Goal: Task Accomplishment & Management: Use online tool/utility

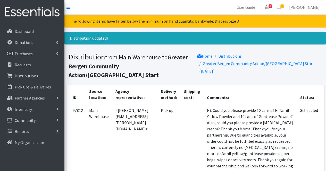
click at [40, 106] on link "Inventory" at bounding box center [32, 109] width 60 height 10
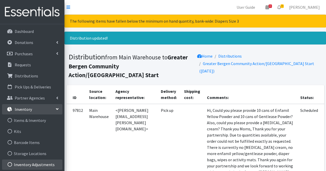
click at [51, 163] on link "Inventory Adjustments" at bounding box center [32, 165] width 60 height 10
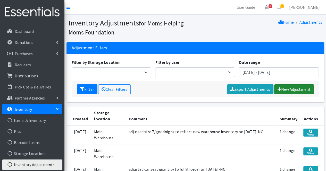
click at [298, 87] on link "New Adjustment" at bounding box center [294, 90] width 40 height 10
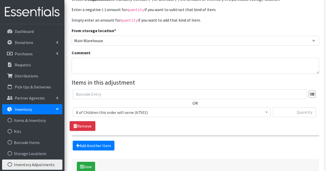
scroll to position [52, 0]
click at [305, 112] on input "text" at bounding box center [294, 112] width 43 height 10
type input "92"
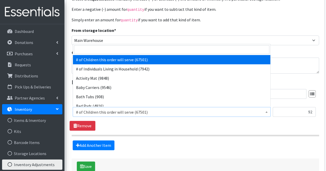
click at [248, 113] on span "# of Children this order will serve (67501)" at bounding box center [171, 112] width 191 height 7
click at [197, 48] on input "search" at bounding box center [171, 49] width 195 height 9
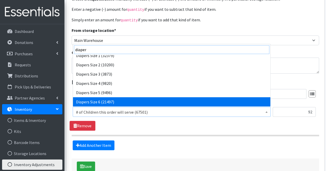
scroll to position [69, 0]
type input "diaper"
select select "1970"
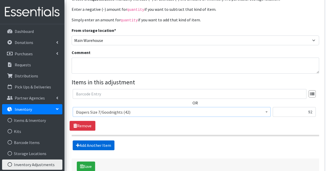
click at [95, 147] on link "Add Another Item" at bounding box center [94, 146] width 42 height 10
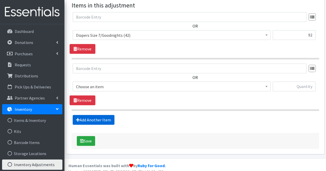
scroll to position [133, 0]
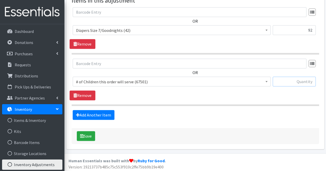
click at [292, 81] on input "text" at bounding box center [294, 82] width 43 height 10
type input "120"
click at [208, 83] on span "# of Children this order will serve (67501)" at bounding box center [171, 81] width 191 height 7
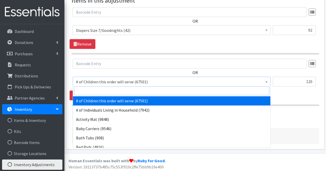
click at [187, 90] on input "search" at bounding box center [171, 91] width 195 height 9
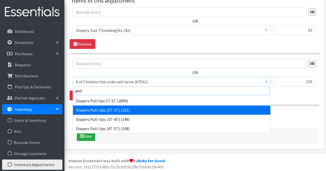
type input "pull"
select select "1971"
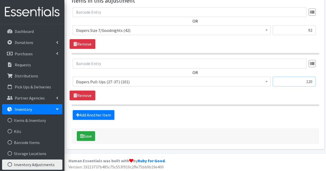
click at [308, 82] on input "120" at bounding box center [294, 82] width 43 height 10
type input "20"
click at [311, 30] on input "92" at bounding box center [294, 30] width 43 height 10
type input "9"
type input "50"
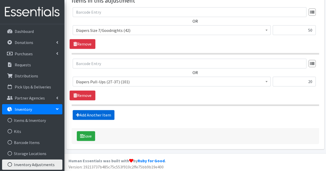
click at [98, 114] on link "Add Another Item" at bounding box center [94, 115] width 42 height 10
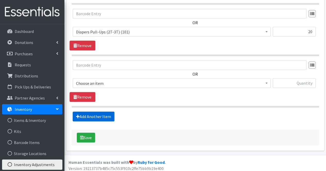
scroll to position [184, 0]
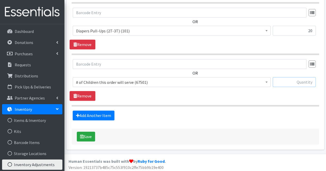
click at [297, 80] on input "text" at bounding box center [294, 82] width 43 height 10
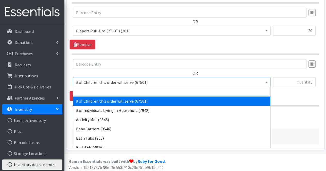
click at [172, 81] on span "# of Children this order will serve (67501)" at bounding box center [171, 82] width 191 height 7
click at [150, 91] on input "search" at bounding box center [171, 91] width 195 height 9
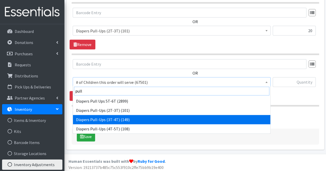
type input "pull"
select select "1972"
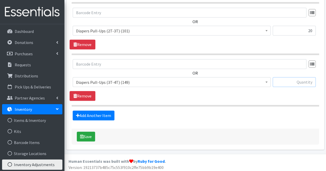
click at [299, 82] on input "text" at bounding box center [294, 82] width 43 height 10
type input "30"
click at [296, 94] on div "OR # of Children this order will serve (67501) # of Individuals Living in House…" at bounding box center [195, 80] width 251 height 42
click at [99, 116] on link "Add Another Item" at bounding box center [94, 116] width 42 height 10
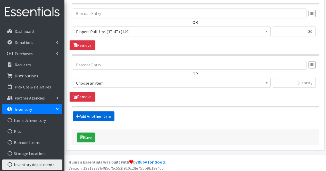
scroll to position [236, 0]
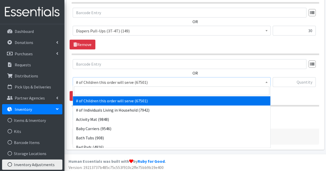
click at [111, 85] on span "# of Children this order will serve (67501)" at bounding box center [172, 82] width 198 height 10
click at [109, 93] on input "search" at bounding box center [171, 91] width 195 height 9
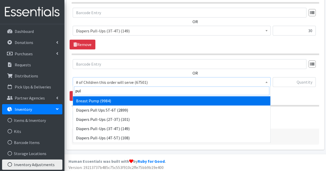
type input "pull"
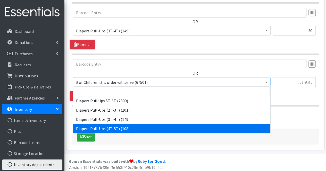
click at [117, 136] on div "Save" at bounding box center [195, 137] width 247 height 16
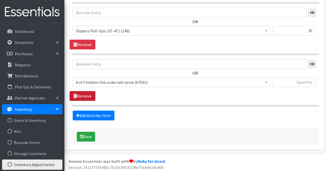
click at [92, 95] on link "Remove" at bounding box center [83, 96] width 26 height 10
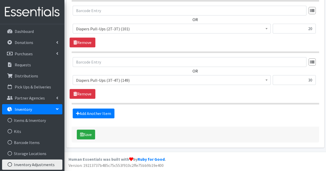
scroll to position [184, 0]
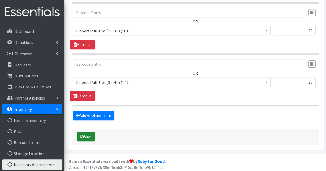
click at [88, 137] on button "Save" at bounding box center [86, 137] width 18 height 10
